Goal: Find specific page/section

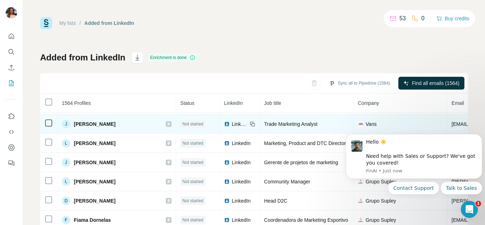
scroll to position [27, 0]
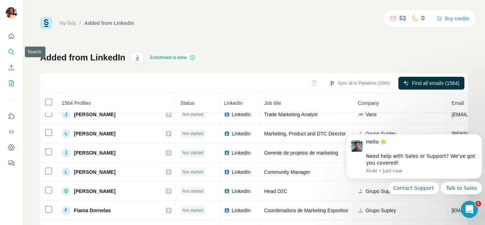
click at [11, 47] on button "Search" at bounding box center [11, 51] width 11 height 13
